Goal: Information Seeking & Learning: Learn about a topic

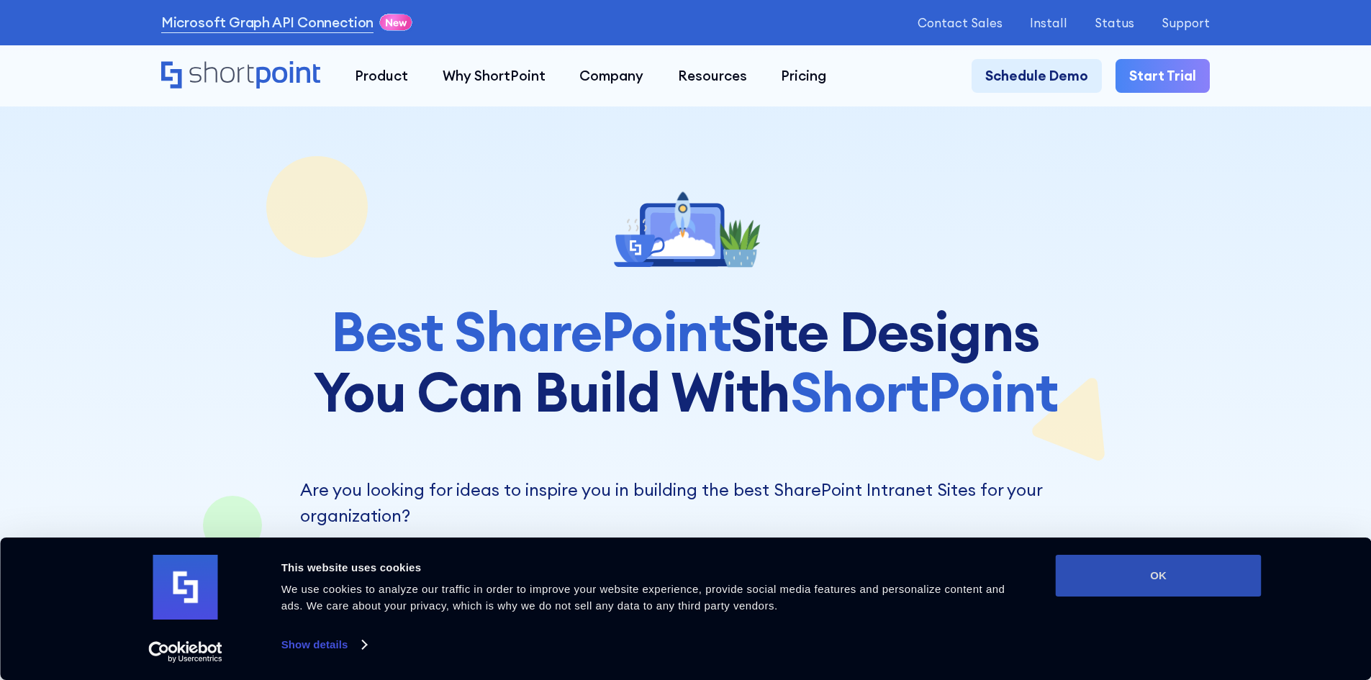
click at [1182, 582] on button "OK" at bounding box center [1159, 576] width 206 height 42
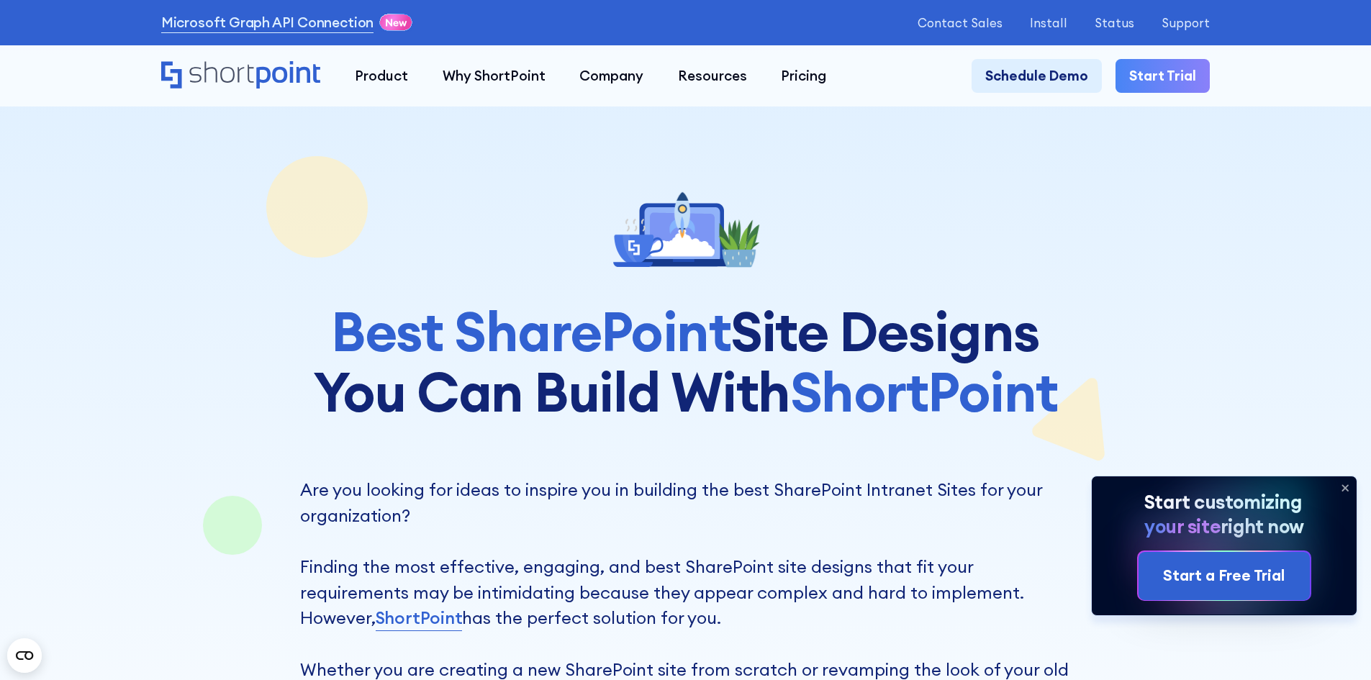
click at [99, 164] on div at bounding box center [685, 652] width 1371 height 1304
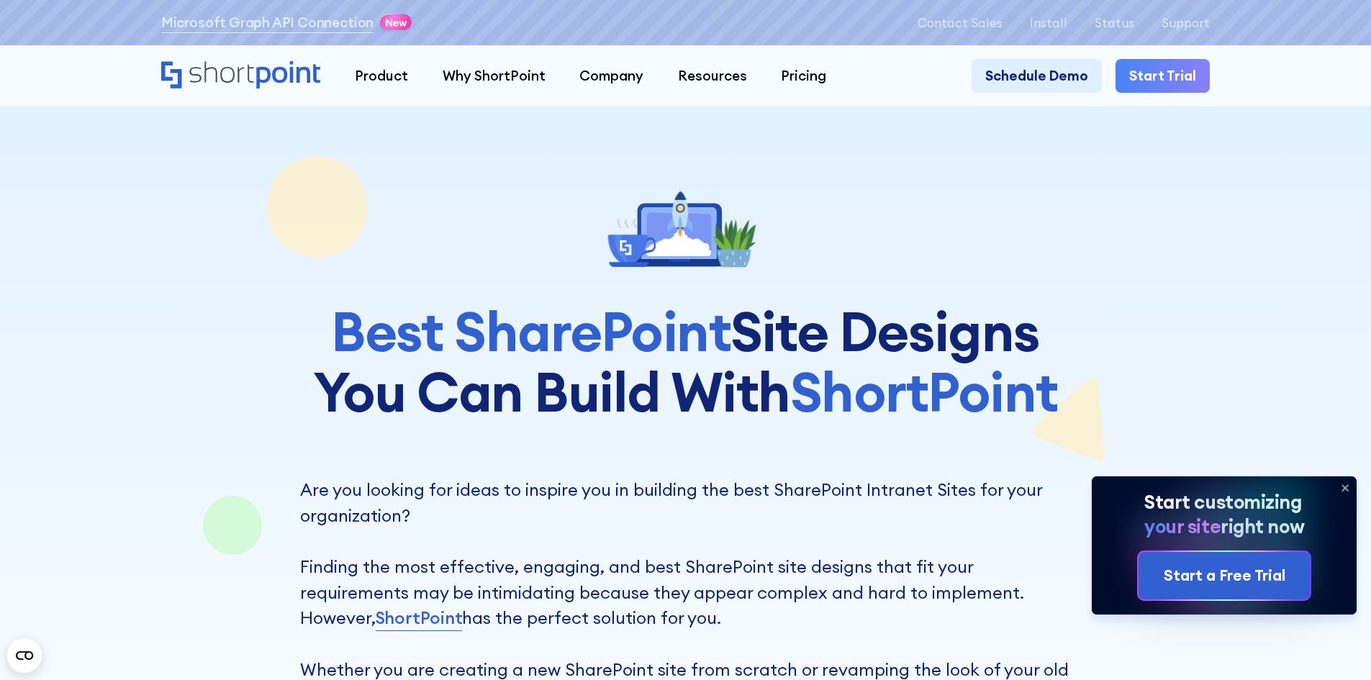
click at [1344, 486] on icon at bounding box center [1345, 488] width 6 height 6
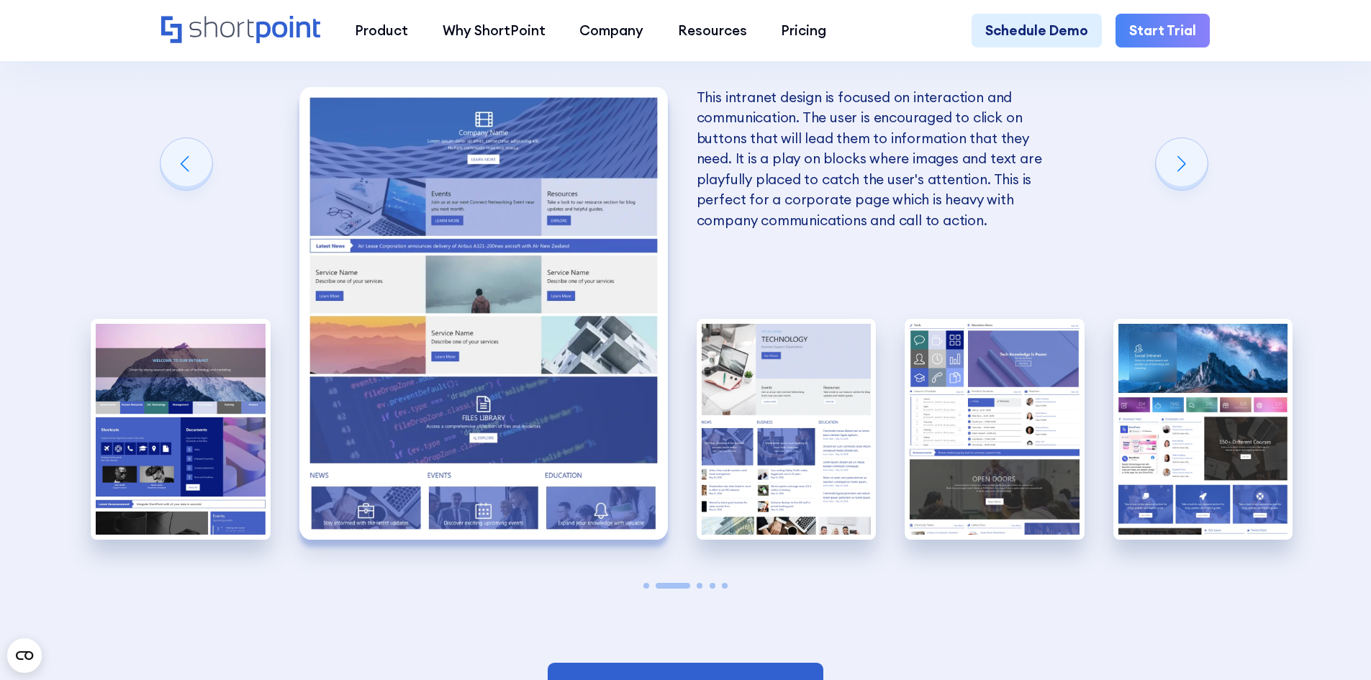
scroll to position [3454, 0]
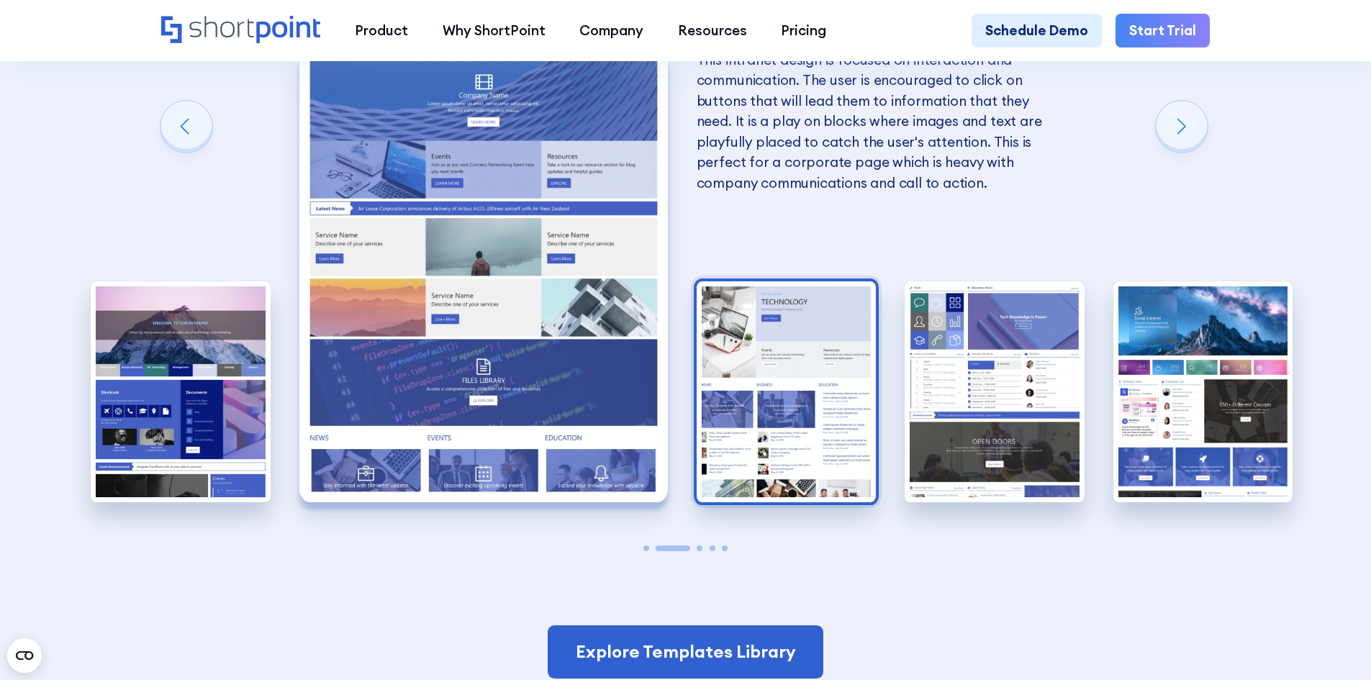
click at [777, 358] on img "3 / 5" at bounding box center [787, 391] width 180 height 221
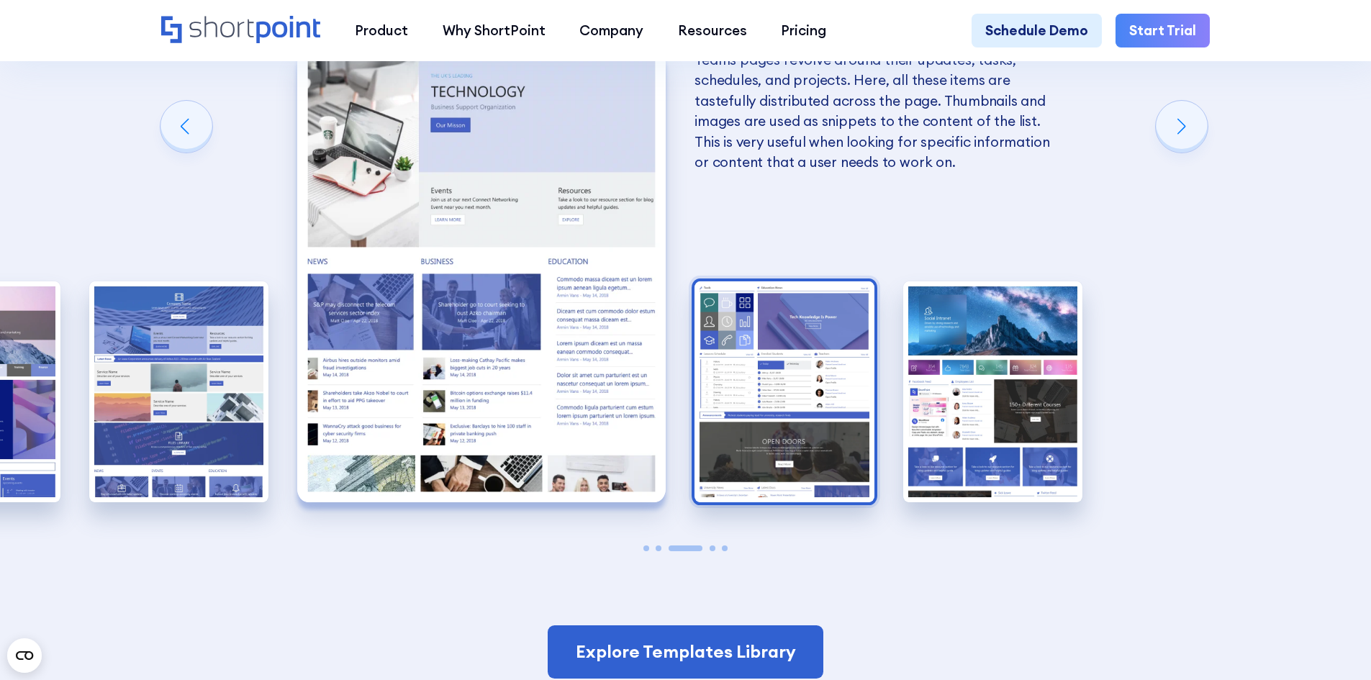
click at [768, 343] on img "4 / 5" at bounding box center [784, 391] width 180 height 221
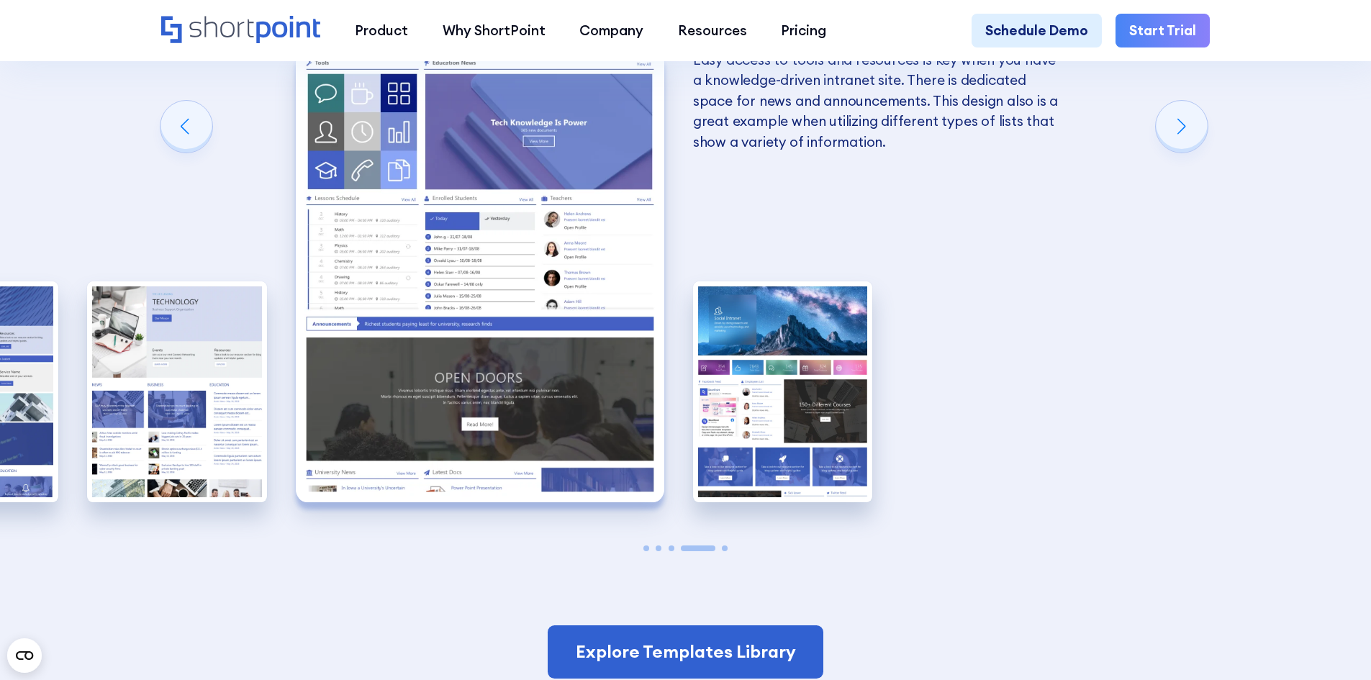
click at [768, 343] on img "5 / 5" at bounding box center [783, 391] width 180 height 221
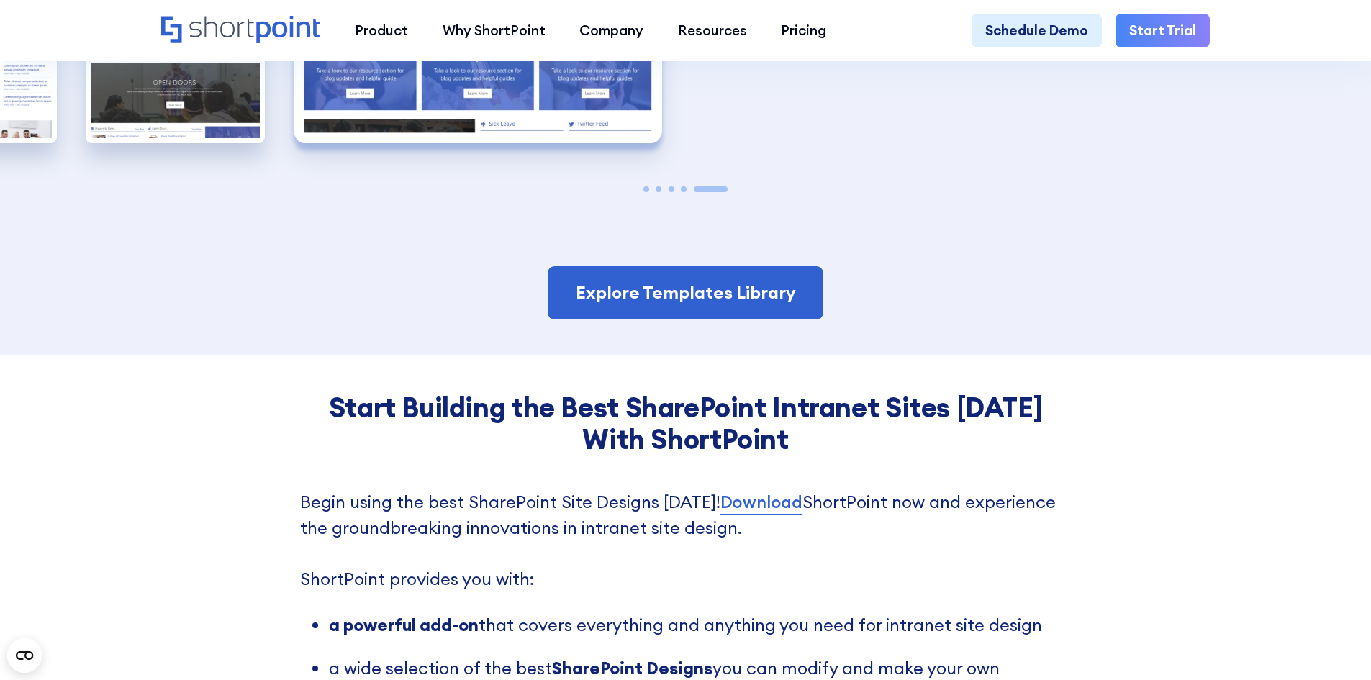
scroll to position [3814, 0]
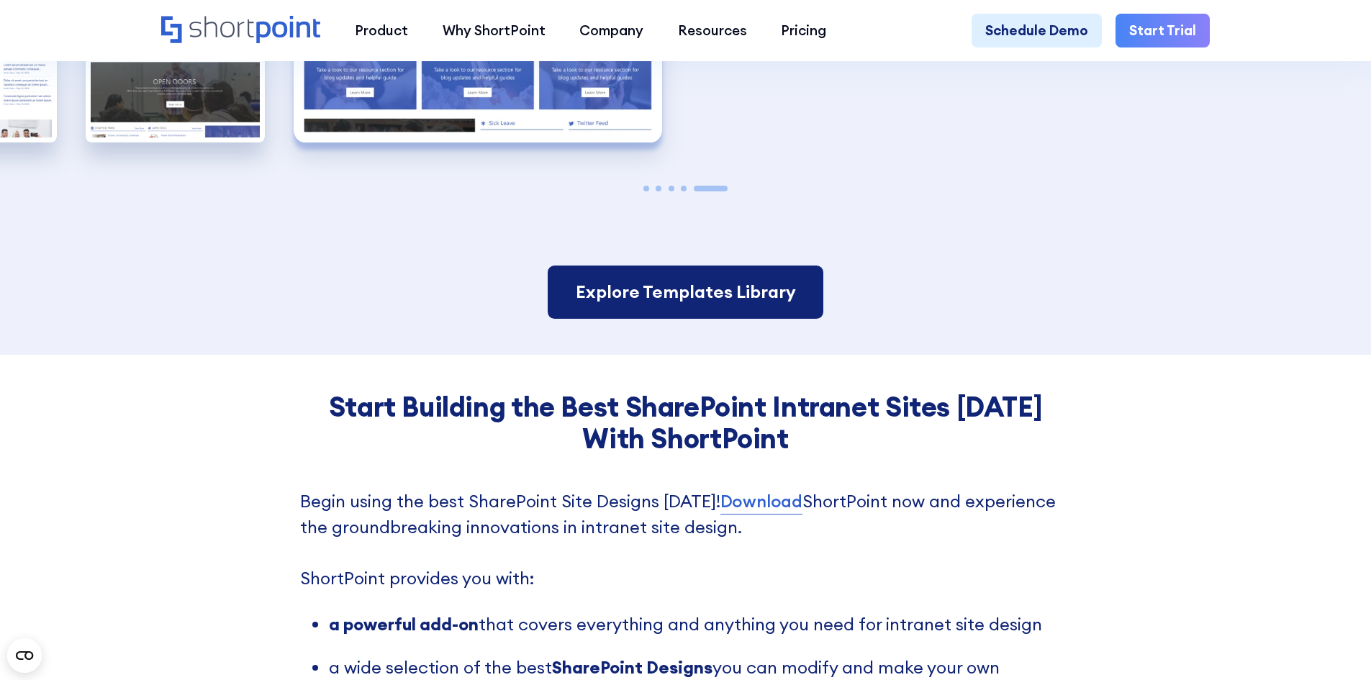
click at [687, 303] on link "Explore Templates Library" at bounding box center [685, 292] width 275 height 53
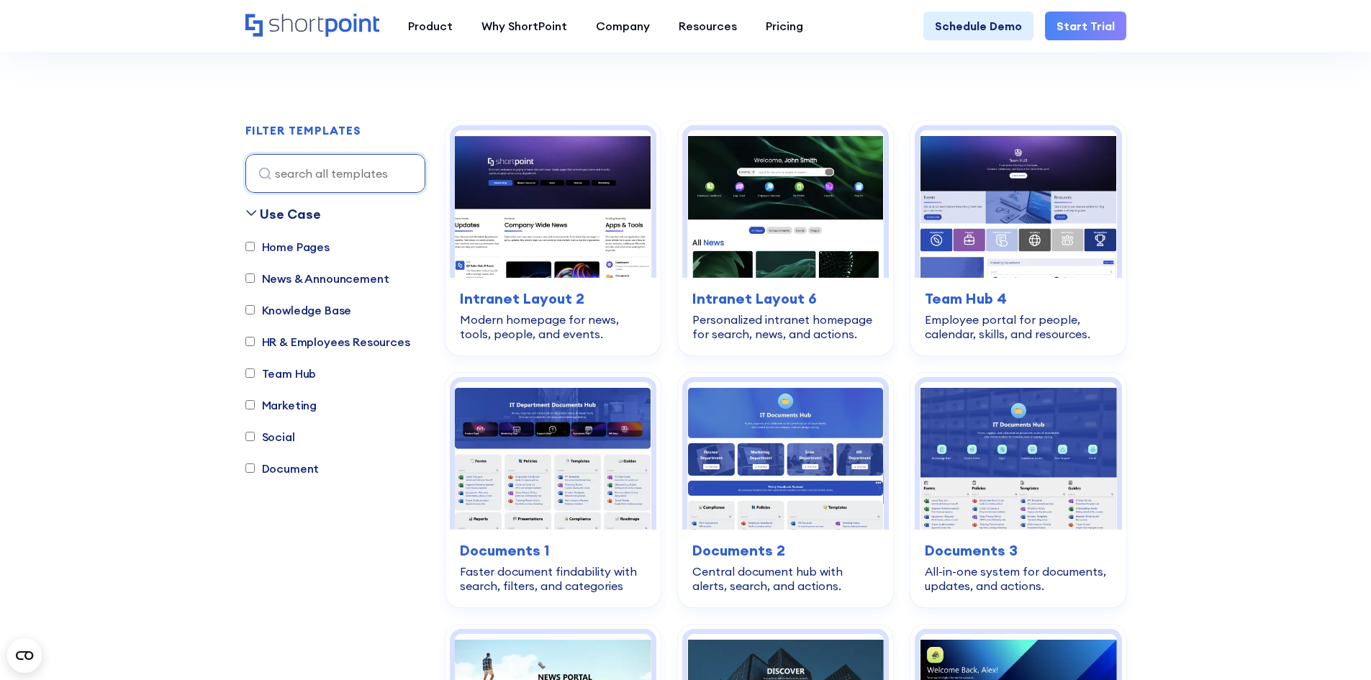
scroll to position [360, 0]
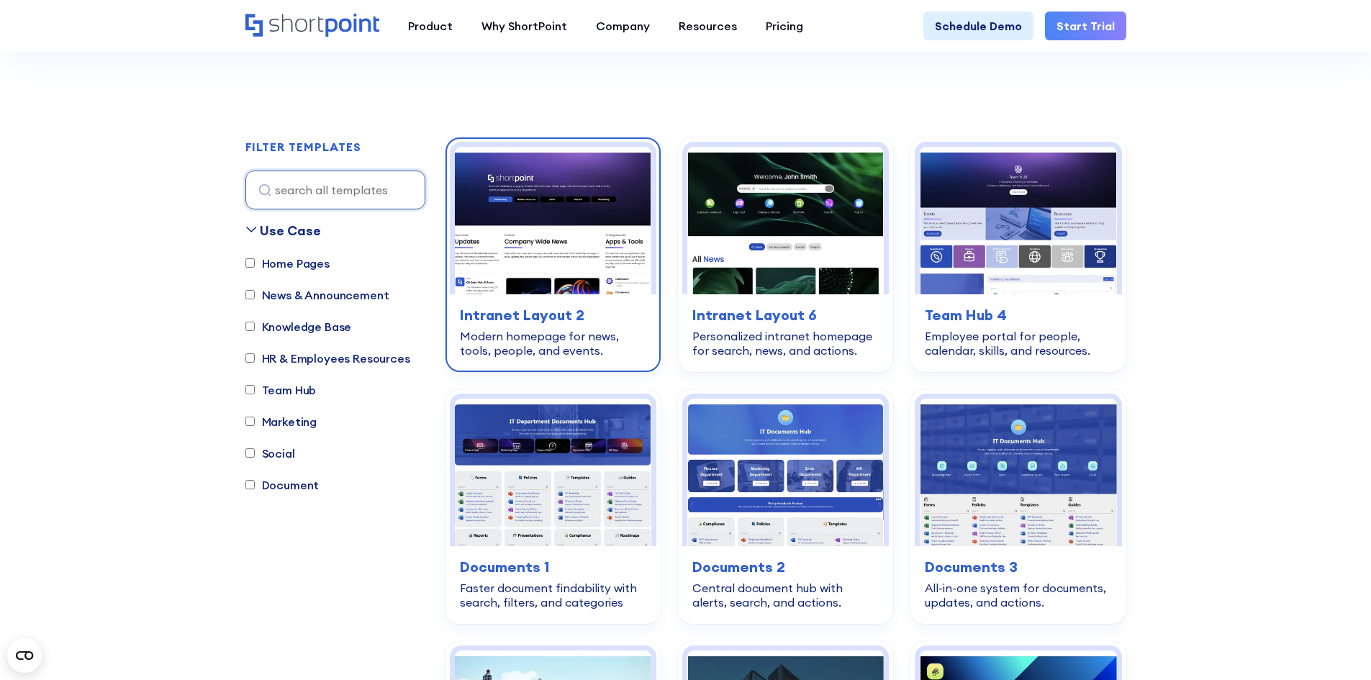
click at [565, 207] on img at bounding box center [553, 221] width 196 height 148
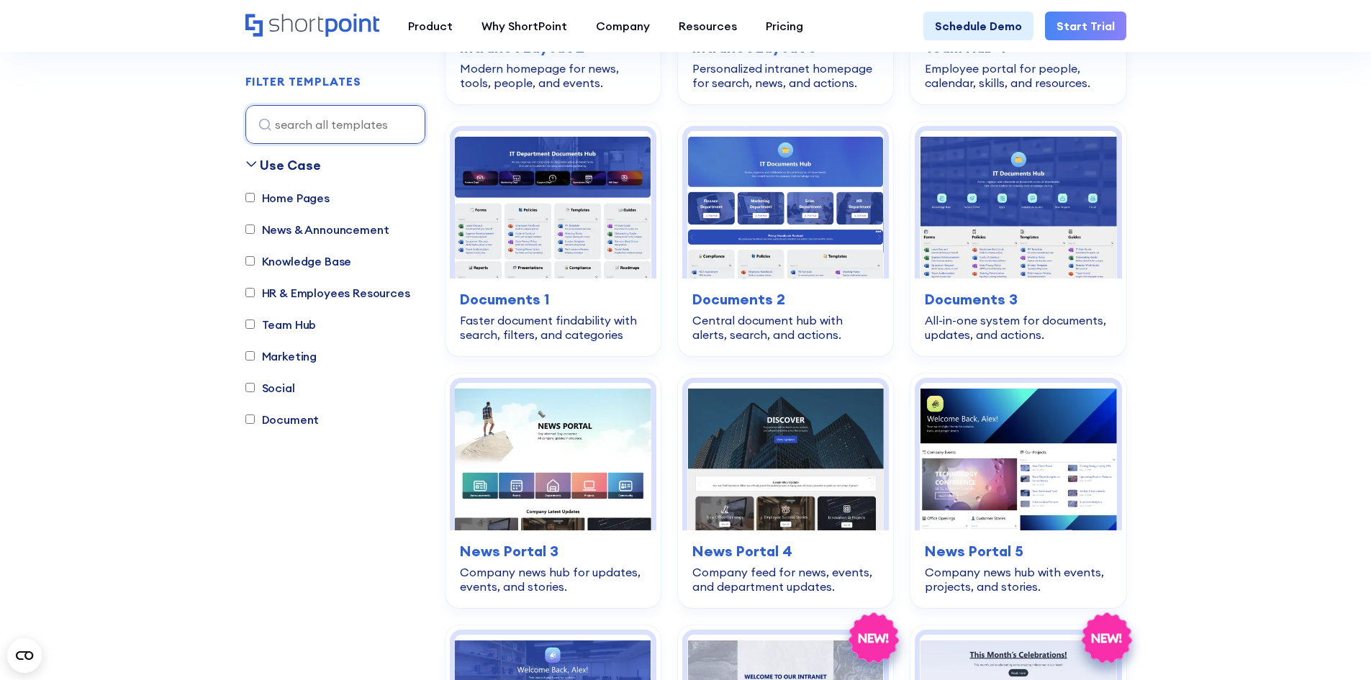
scroll to position [720, 0]
